Goal: Navigation & Orientation: Go to known website

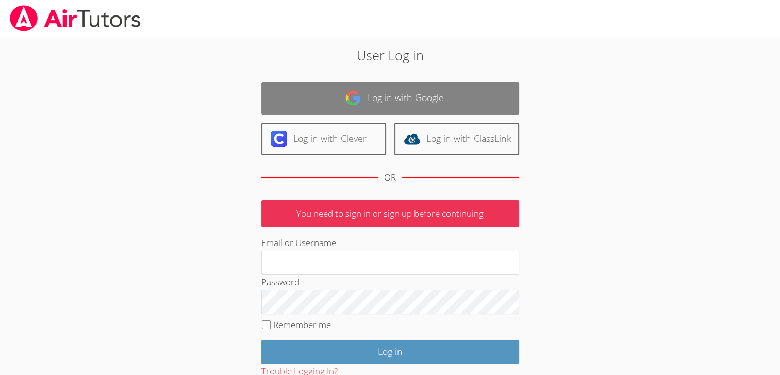
type input "[EMAIL_ADDRESS][DOMAIN_NAME]"
click at [400, 100] on link "Log in with Google" at bounding box center [390, 98] width 258 height 32
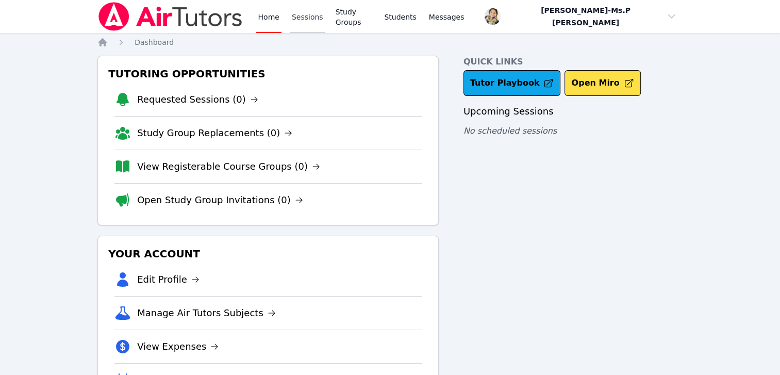
click at [291, 19] on link "Sessions" at bounding box center [308, 16] width 36 height 33
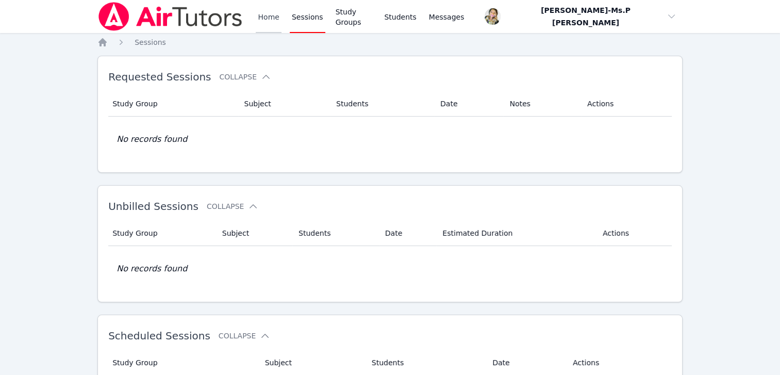
click at [274, 20] on link "Home" at bounding box center [268, 16] width 25 height 33
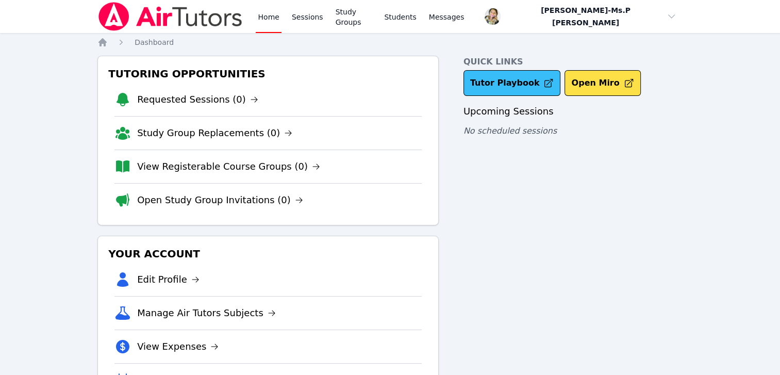
click at [530, 88] on link "Tutor Playbook" at bounding box center [512, 83] width 97 height 26
click at [295, 15] on link "Sessions" at bounding box center [308, 16] width 36 height 33
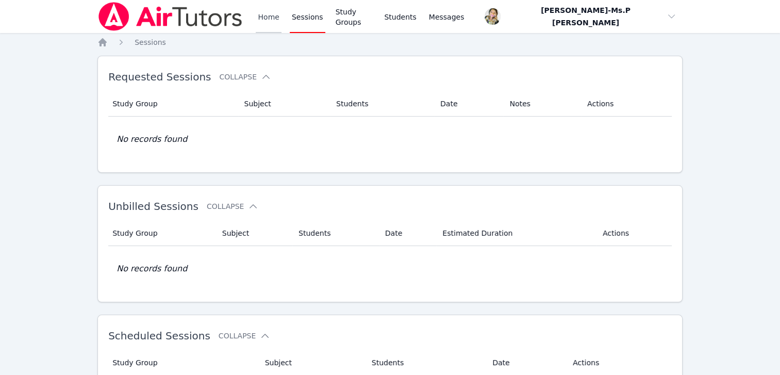
click at [270, 23] on link "Home" at bounding box center [268, 16] width 25 height 33
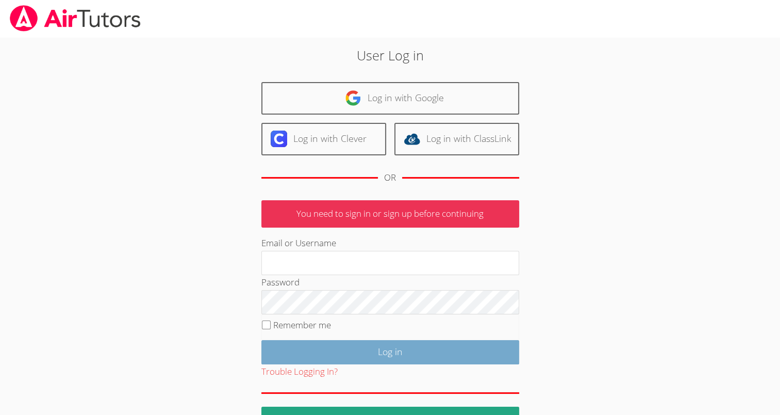
type input "[EMAIL_ADDRESS][DOMAIN_NAME]"
click at [405, 340] on input "Log in" at bounding box center [390, 352] width 258 height 24
